Goal: Task Accomplishment & Management: Manage account settings

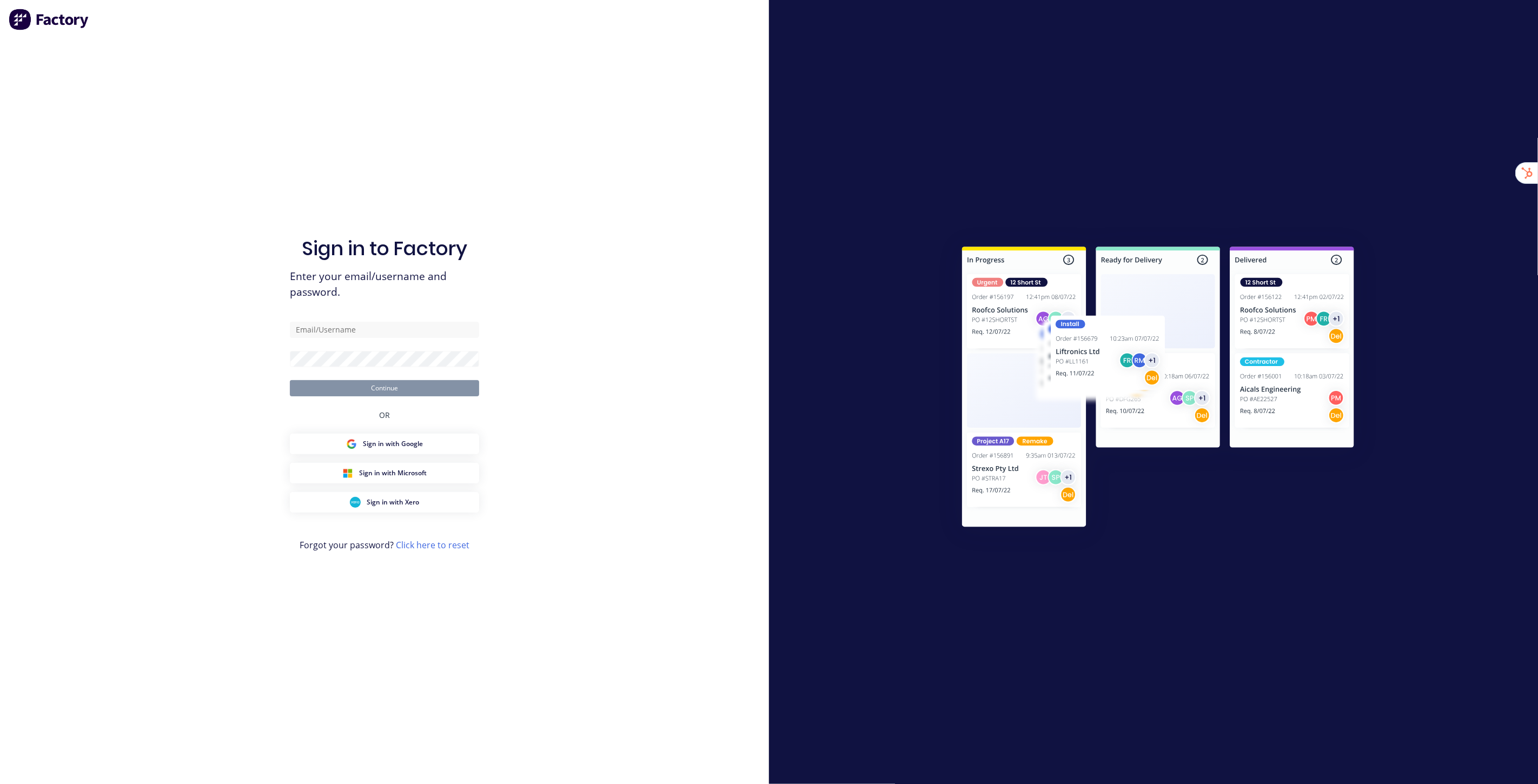
type input "[EMAIL_ADDRESS][DOMAIN_NAME]"
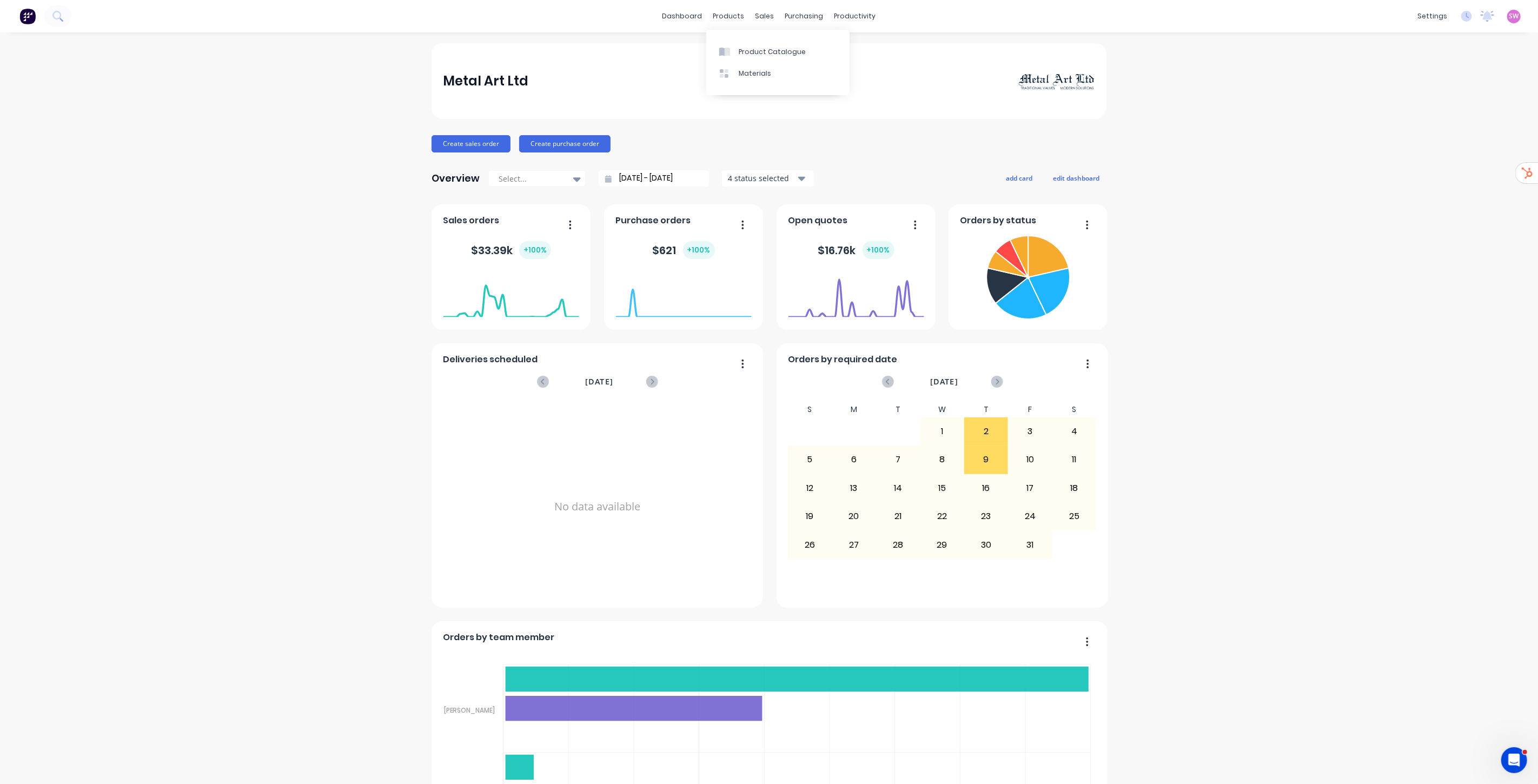
click at [747, 37] on div "Product Catalogue Materials" at bounding box center [778, 63] width 143 height 66
click at [747, 47] on div "Product Catalogue" at bounding box center [771, 52] width 67 height 10
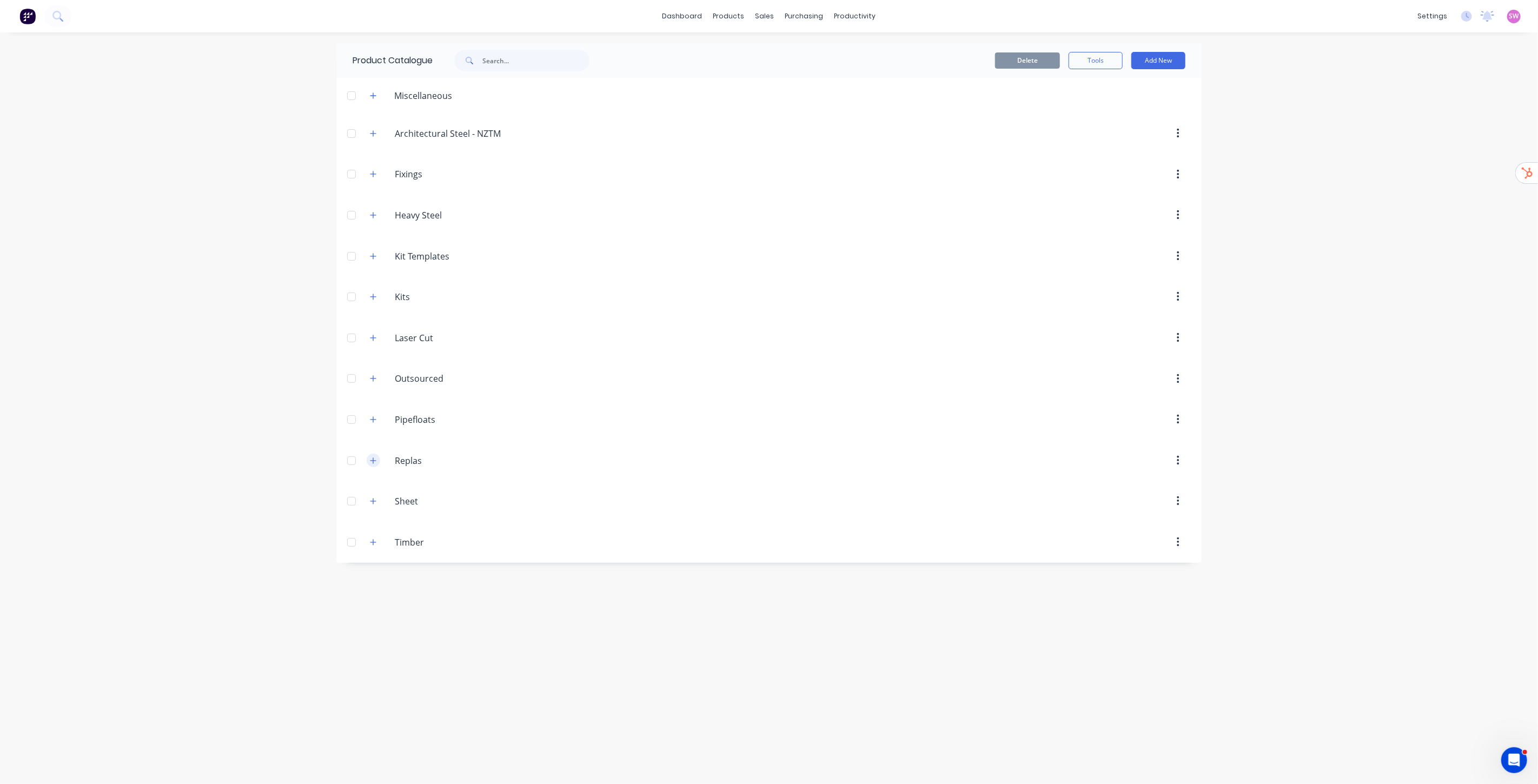
click at [375, 460] on icon "button" at bounding box center [372, 461] width 6 height 7
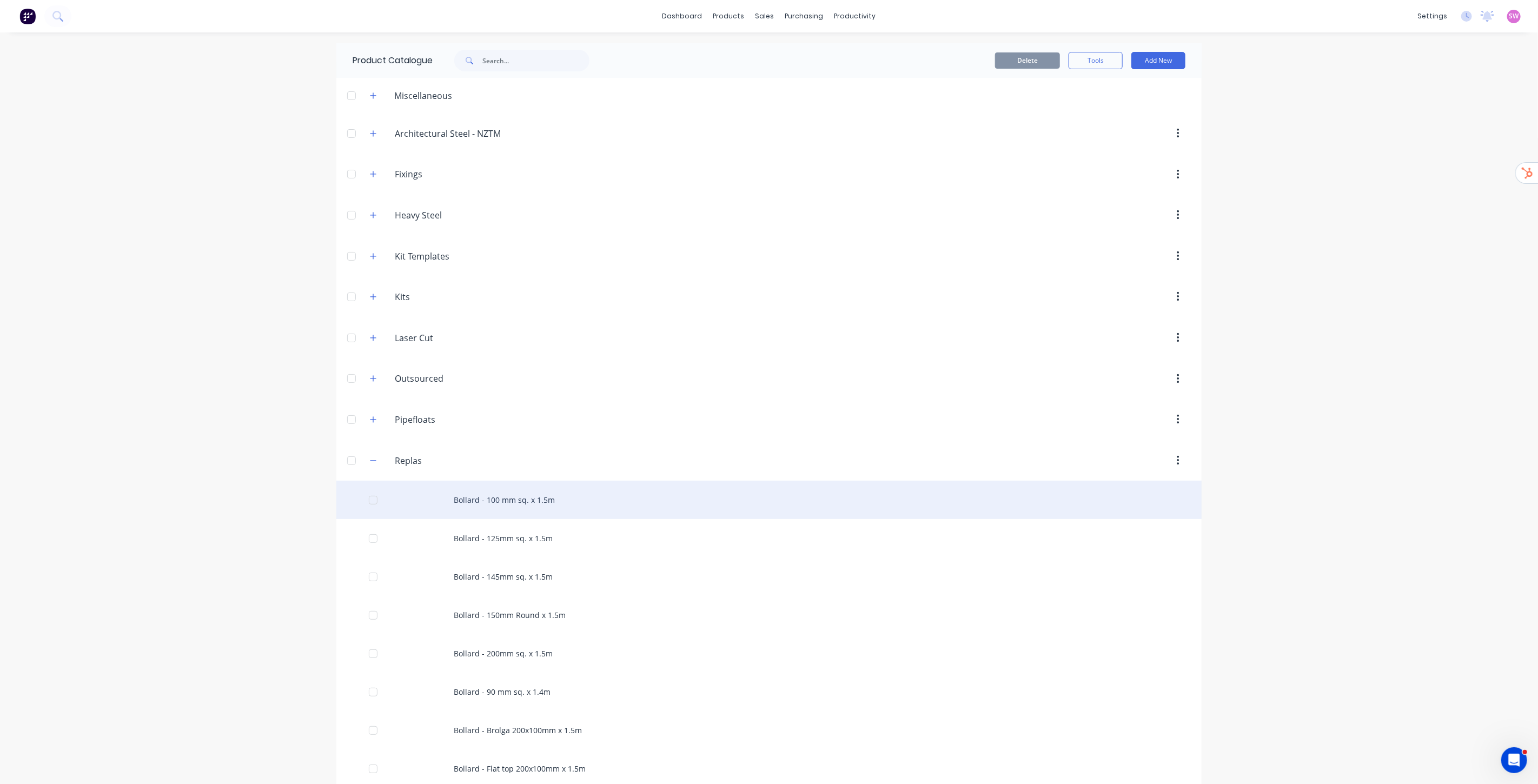
click at [511, 496] on div "Bollard - 100 mm sq. x 1.5m" at bounding box center [769, 500] width 865 height 38
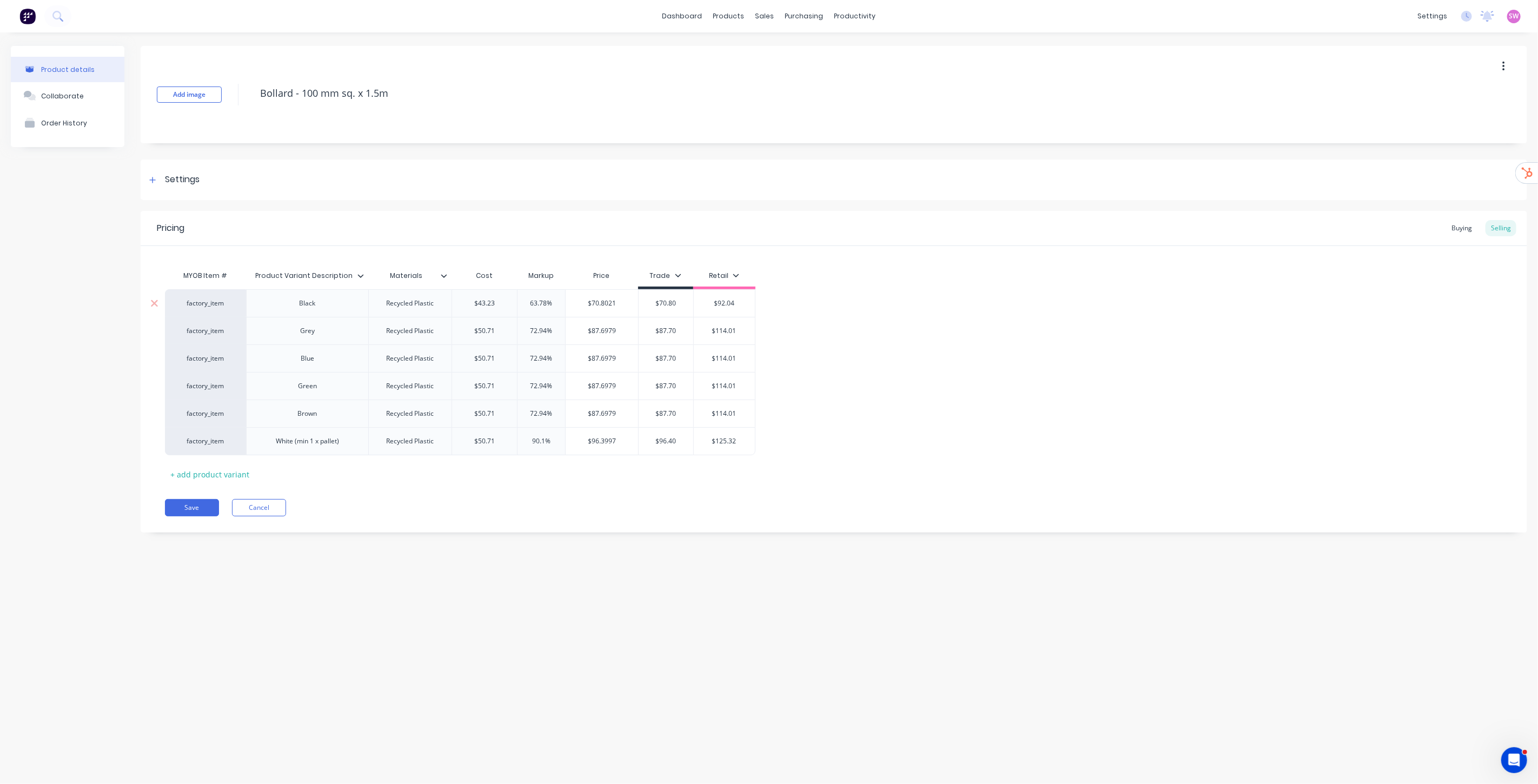
click at [209, 305] on div "factory_item" at bounding box center [205, 303] width 59 height 10
paste input "factory_replas"
type input "factory_replas"
click at [1022, 270] on div "MYOB Item # Product Variant Description Materials Cost Markup Price Trade Retai…" at bounding box center [834, 373] width 1338 height 218
click at [276, 504] on button "Cancel" at bounding box center [258, 507] width 54 height 17
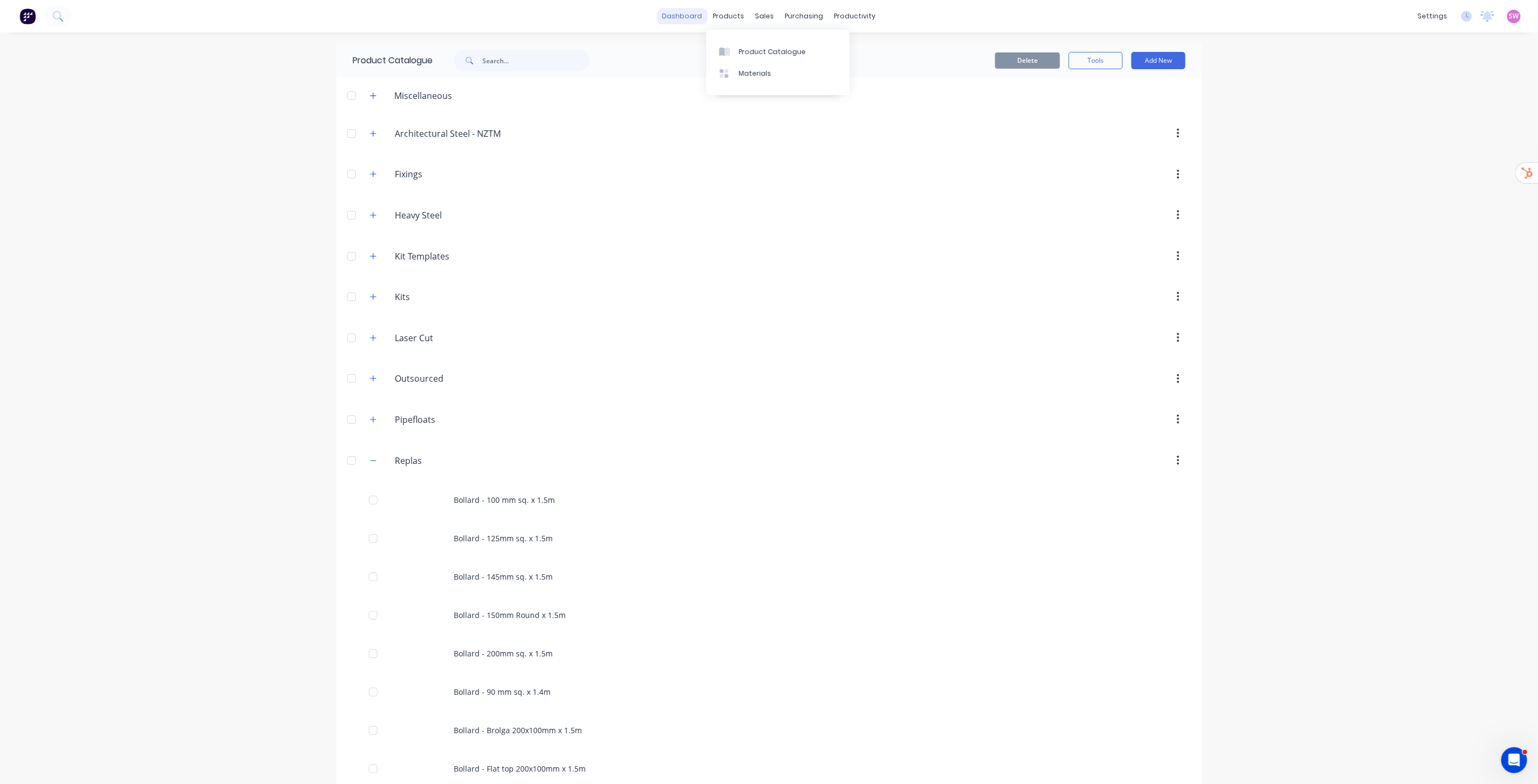
click at [692, 16] on link "dashboard" at bounding box center [683, 16] width 51 height 16
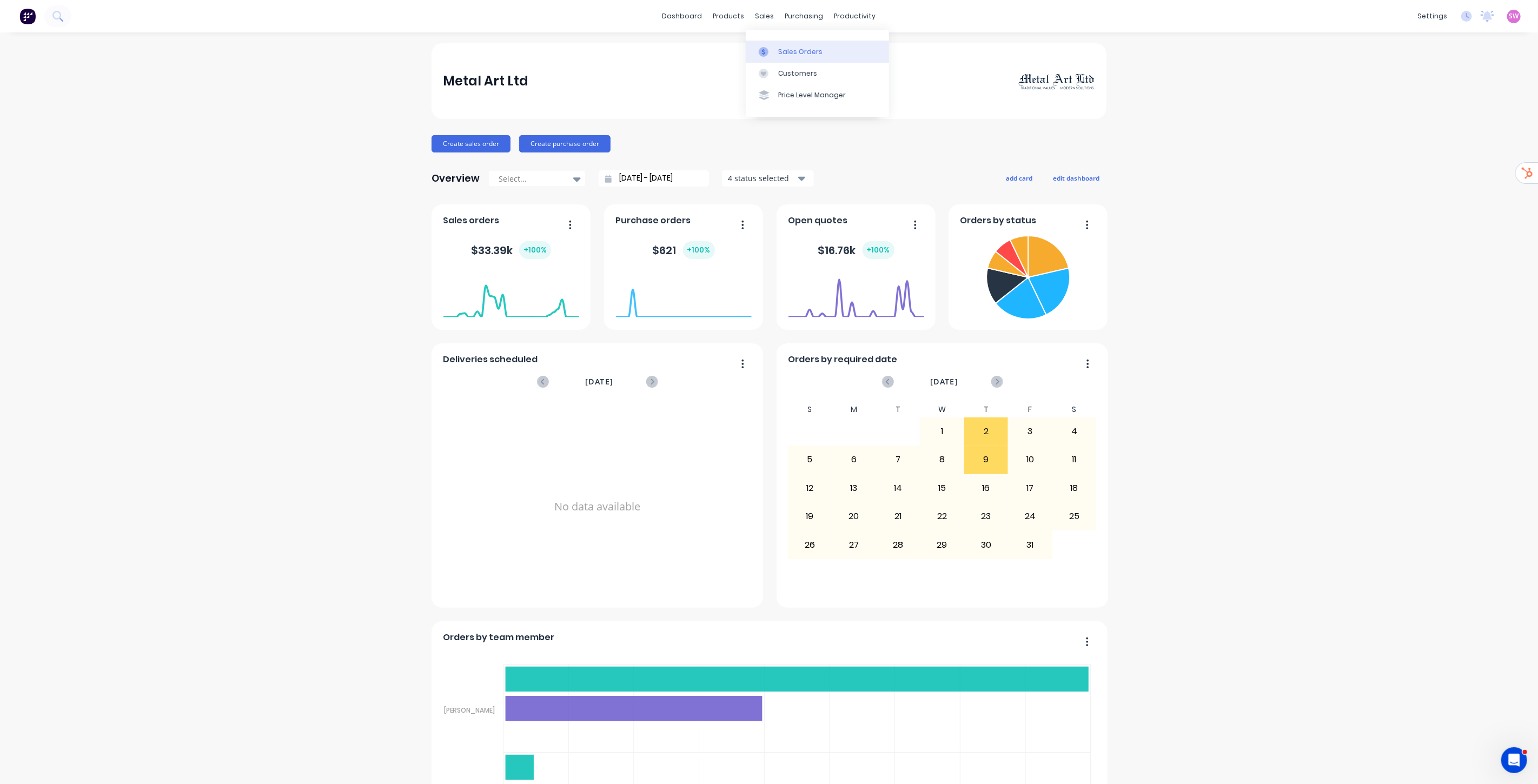
click at [786, 47] on div "Sales Orders" at bounding box center [800, 52] width 45 height 10
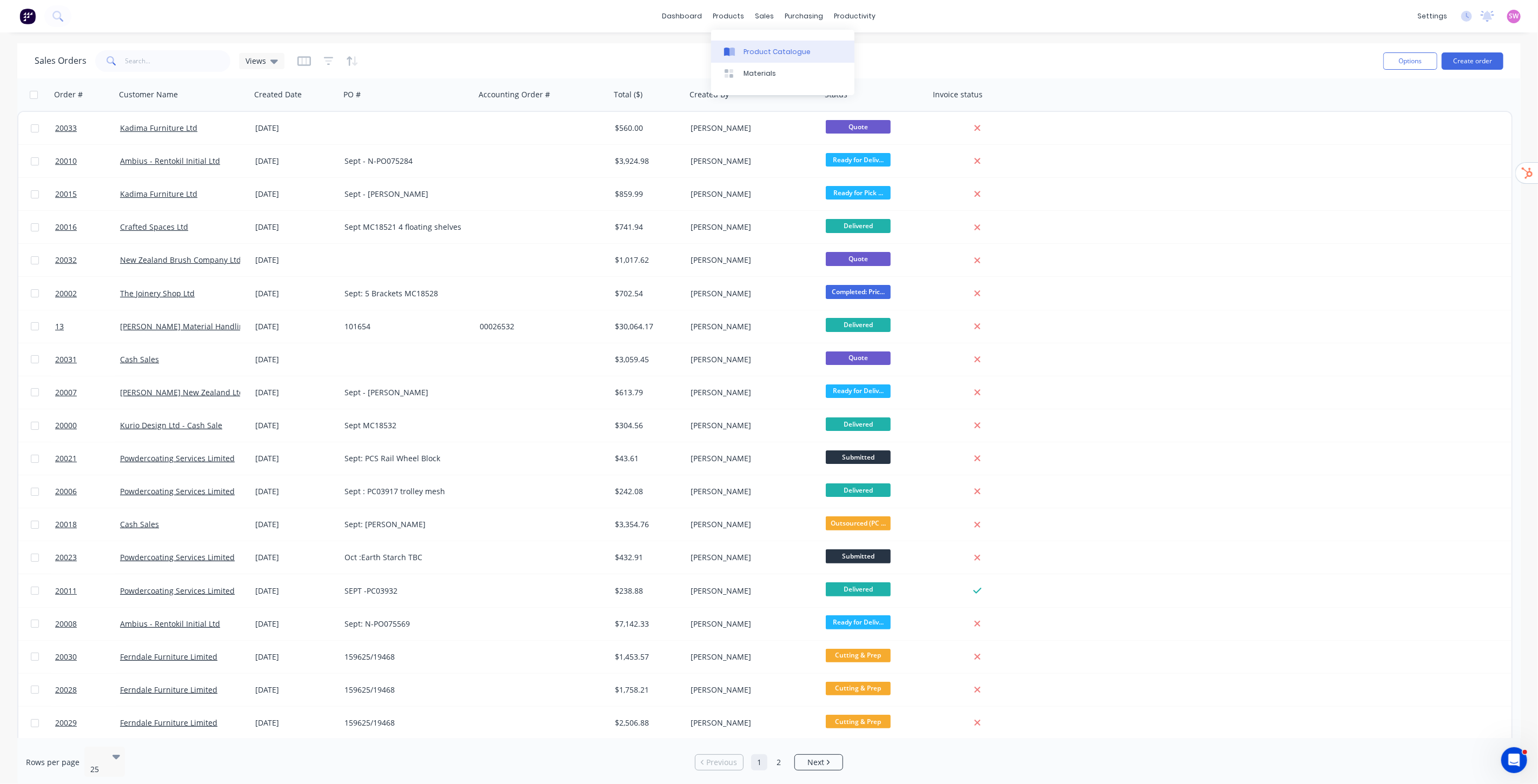
click at [748, 42] on link "Product Catalogue" at bounding box center [782, 51] width 143 height 22
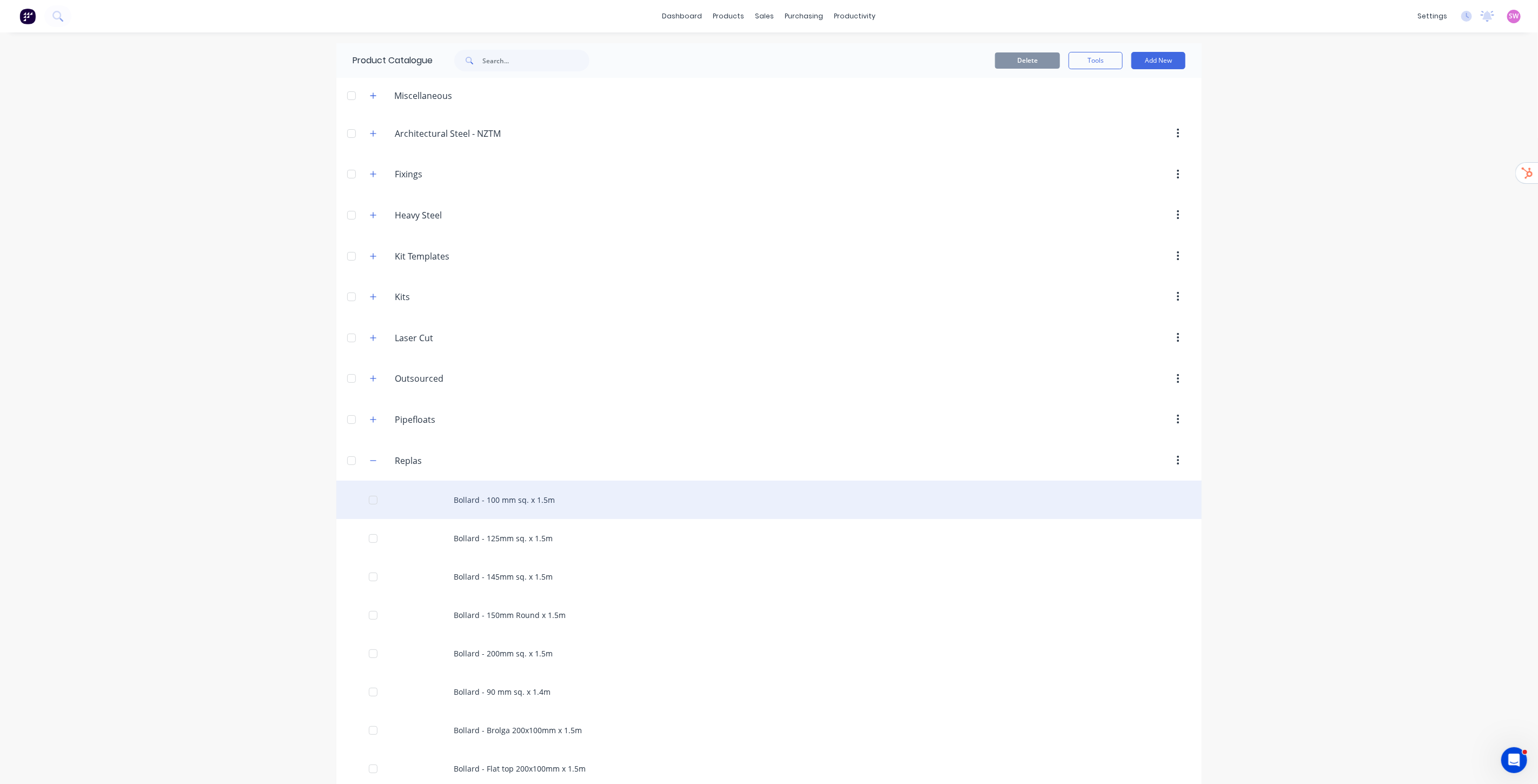
click at [513, 507] on div "Bollard - 100 mm sq. x 1.5m" at bounding box center [769, 500] width 865 height 38
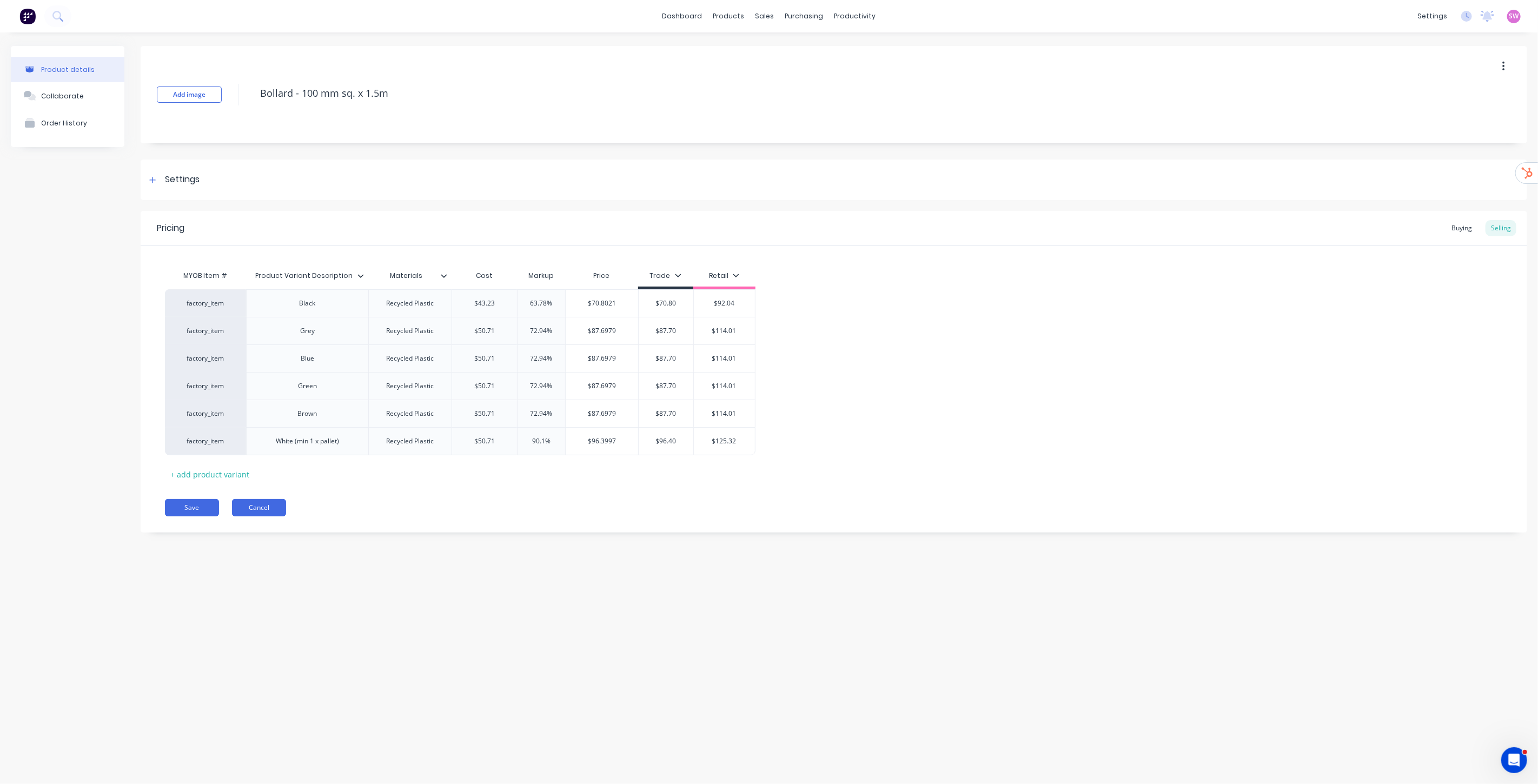
click at [263, 506] on button "Cancel" at bounding box center [258, 507] width 54 height 17
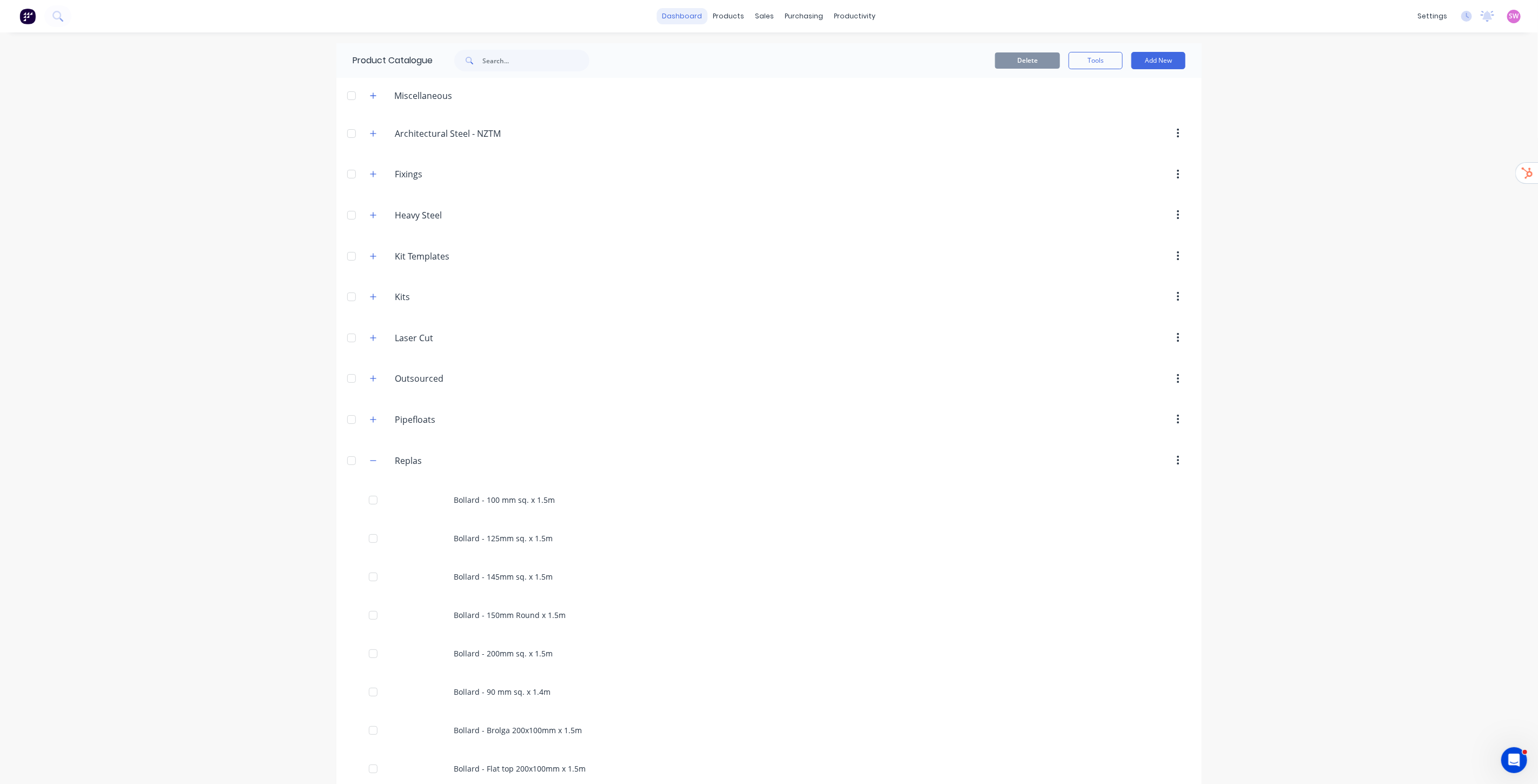
click at [687, 16] on link "dashboard" at bounding box center [683, 16] width 51 height 16
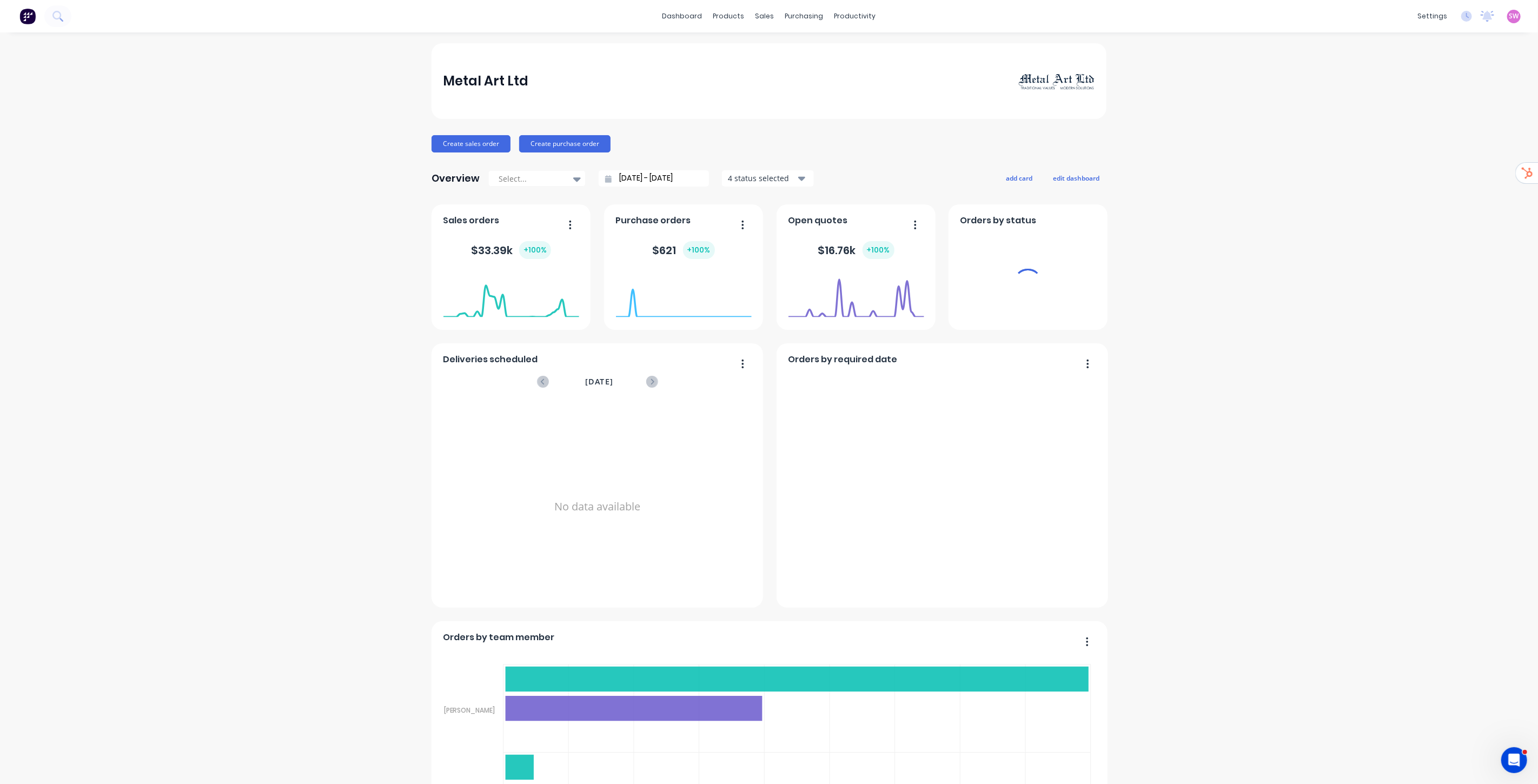
click at [1509, 16] on span "SW" at bounding box center [1513, 16] width 10 height 10
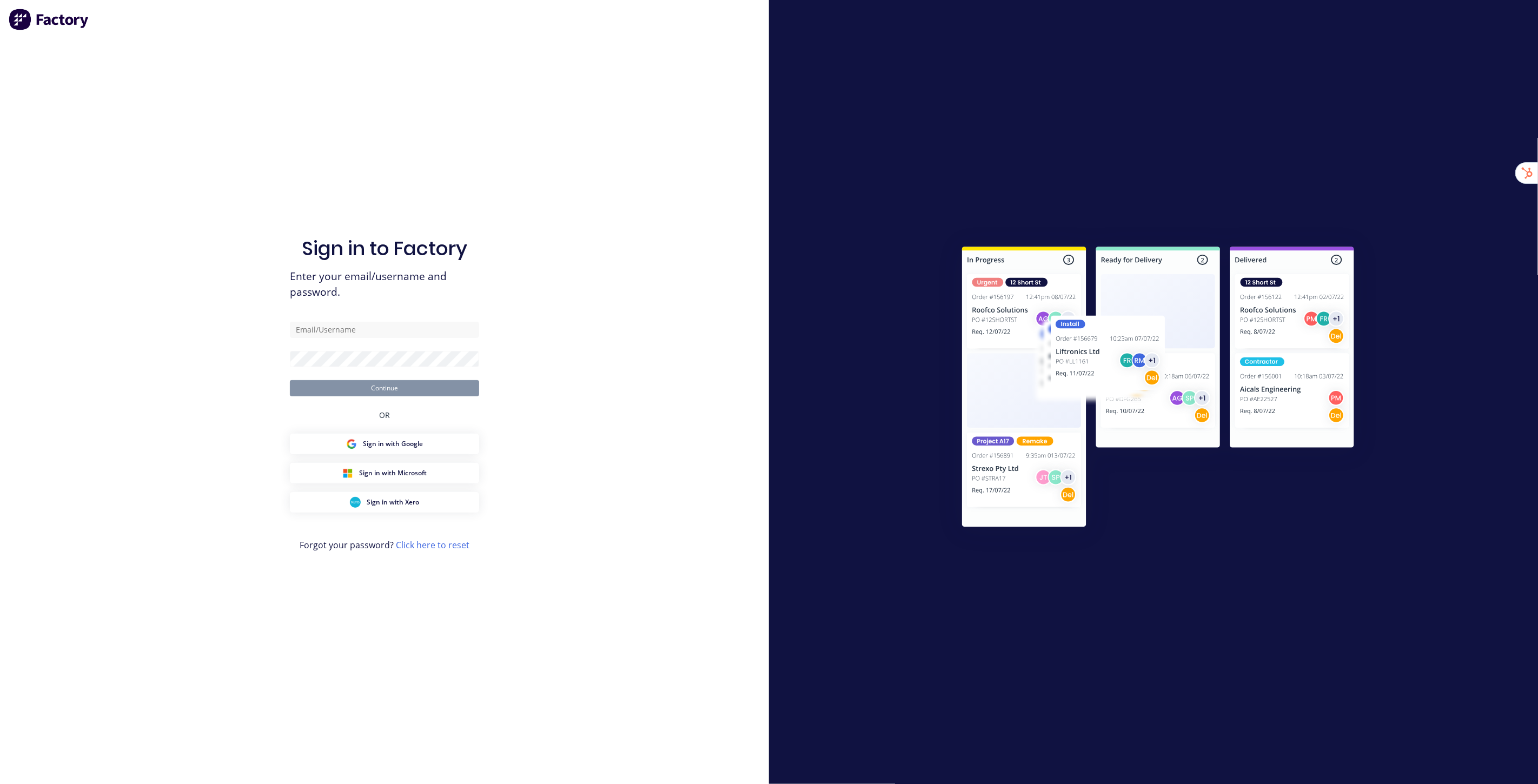
type input "[EMAIL_ADDRESS][DOMAIN_NAME]"
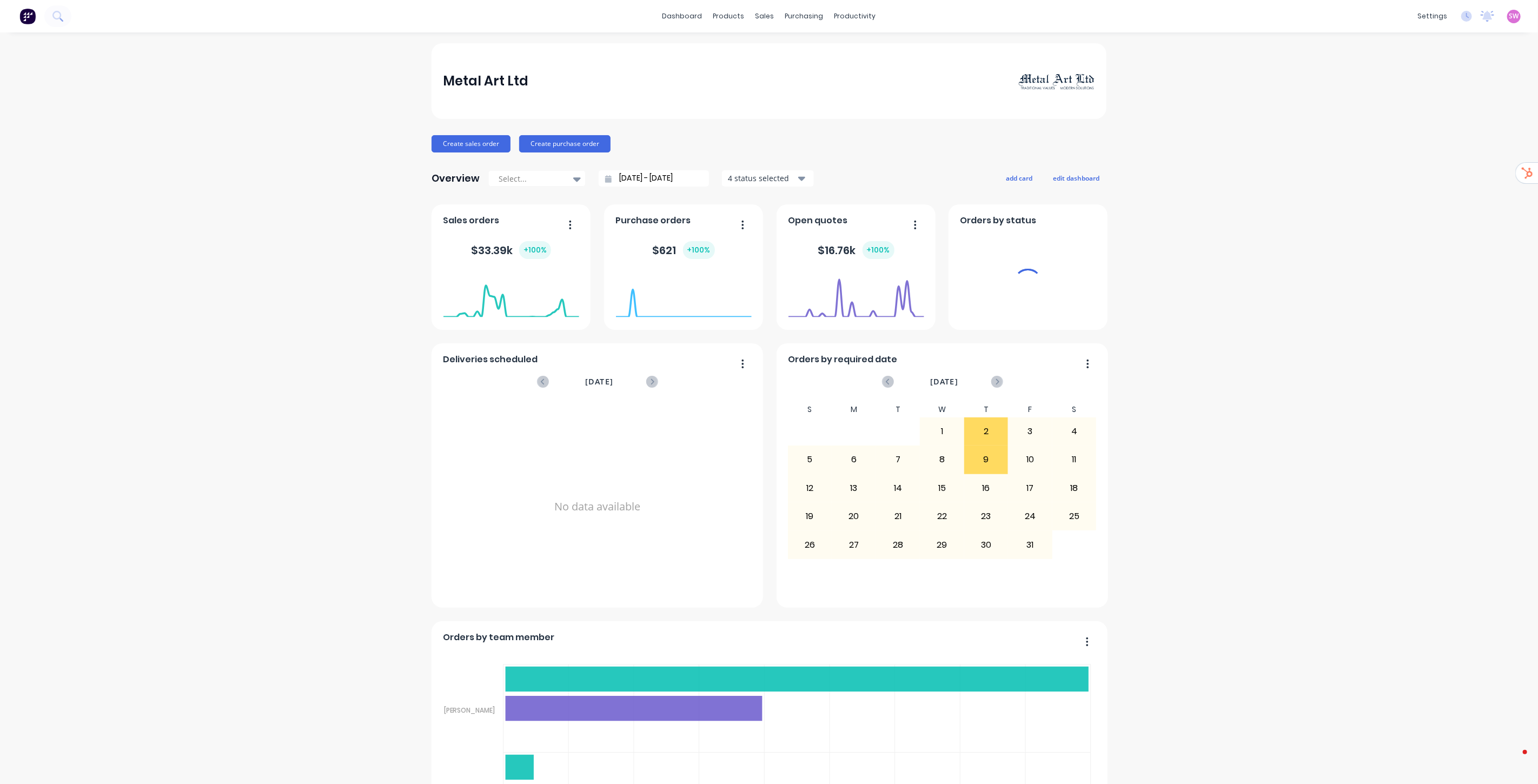
drag, startPoint x: 479, startPoint y: 84, endPoint x: 435, endPoint y: 83, distance: 44.0
click at [435, 83] on div "Metal Art Ltd" at bounding box center [769, 80] width 675 height 76
click at [1509, 19] on span "SW" at bounding box center [1513, 16] width 10 height 10
click at [1456, 145] on button "Sign out" at bounding box center [1446, 135] width 143 height 22
